Goal: Use online tool/utility

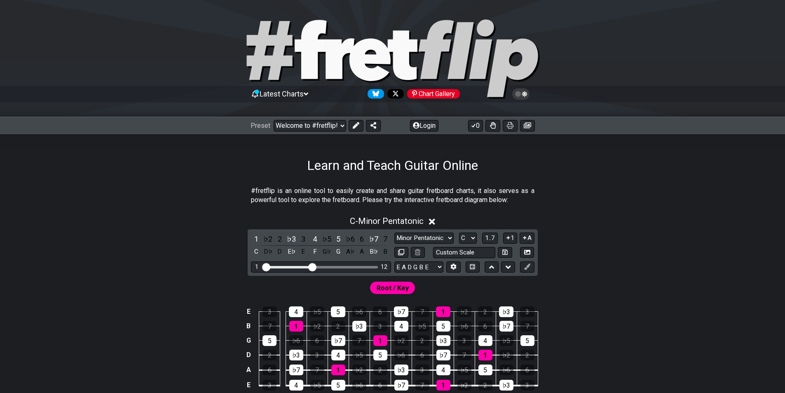
select select "/welcome"
select select "C"
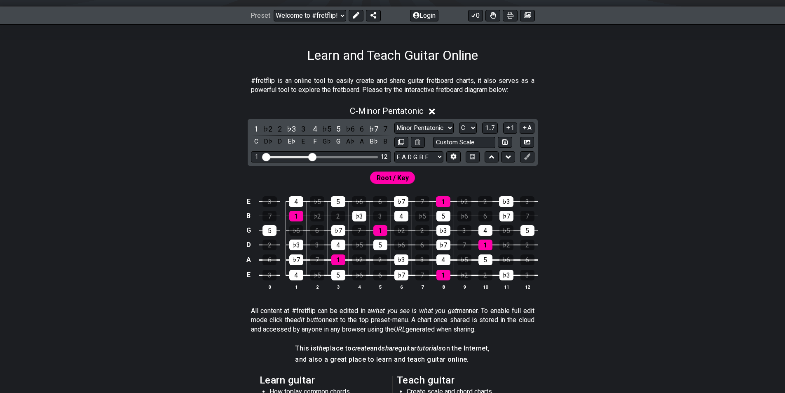
scroll to position [124, 0]
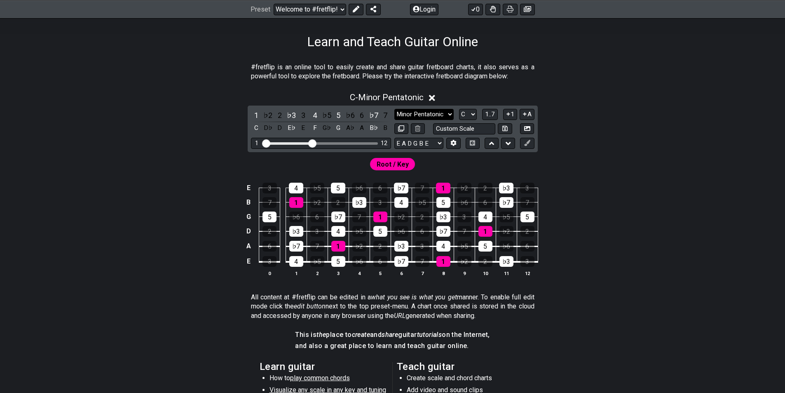
click at [423, 118] on select "Minor Pentatonic Click to edit Minor Pentatonic Major Pentatonic Minor Blues Ma…" at bounding box center [423, 114] width 59 height 11
select select "Major"
click at [394, 109] on select "Minor Pentatonic Click to edit Minor Pentatonic Major Pentatonic Minor Blues Ma…" at bounding box center [423, 114] width 59 height 11
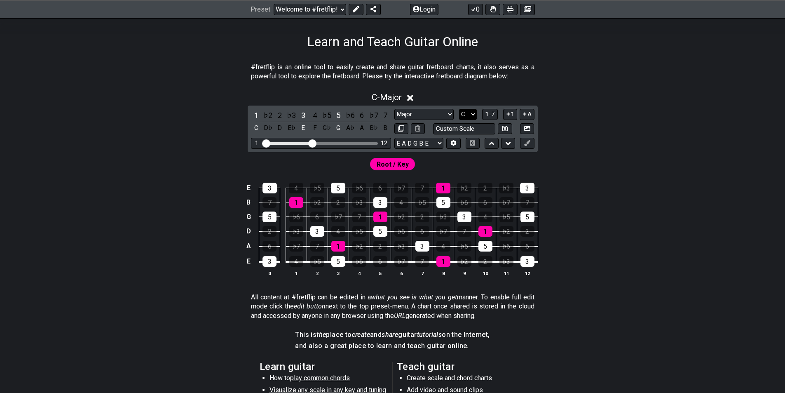
click at [466, 109] on select "A♭ A A♯ B♭ B C C♯ D♭ D D♯ E♭ E F F♯ G♭ G G♯" at bounding box center [468, 114] width 18 height 11
select select "E"
click at [459, 109] on select "A♭ A A♯ B♭ B C C♯ D♭ D D♯ E♭ E F F♯ G♭ G G♯" at bounding box center [468, 114] width 18 height 11
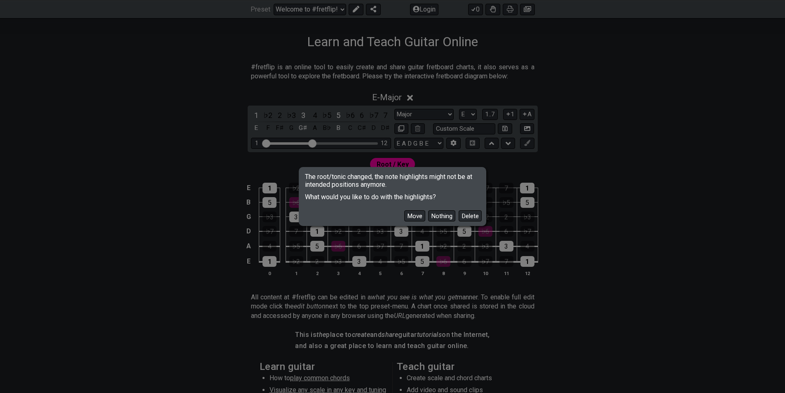
click at [412, 214] on button "Move" at bounding box center [414, 215] width 21 height 11
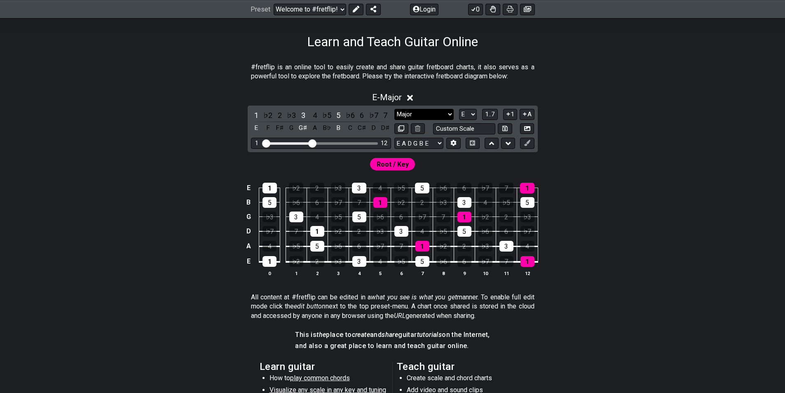
click at [435, 113] on select "Minor Pentatonic Click to edit Minor Pentatonic Major Pentatonic Minor Blues Ma…" at bounding box center [423, 114] width 59 height 11
select select "Major / [PERSON_NAME]"
click at [394, 109] on select "Minor Pentatonic Click to edit Minor Pentatonic Major Pentatonic Minor Blues Ma…" at bounding box center [423, 114] width 59 height 11
